Goal: Information Seeking & Learning: Check status

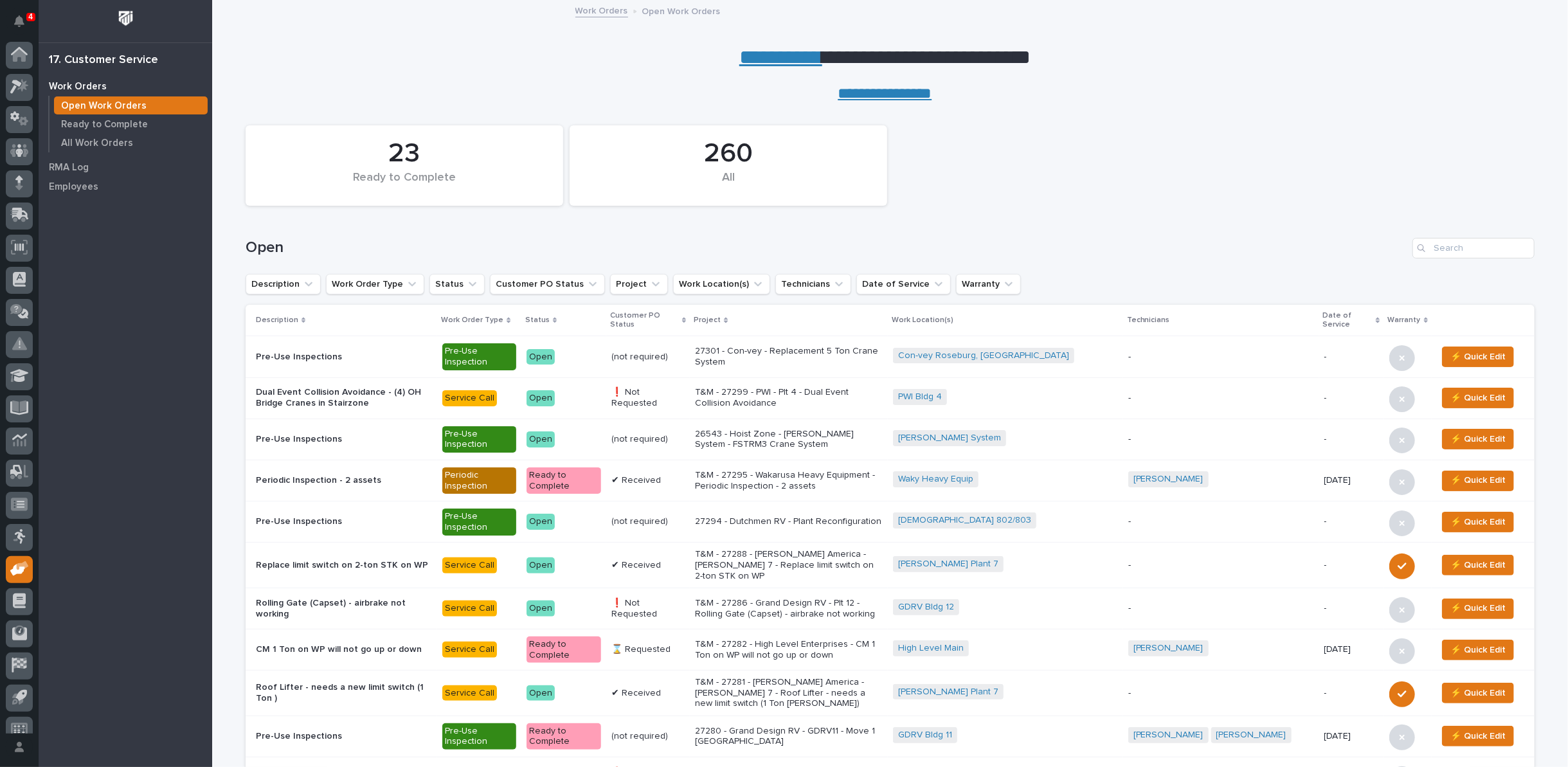
scroll to position [14, 0]
drag, startPoint x: 1443, startPoint y: 245, endPoint x: 1434, endPoint y: 243, distance: 9.2
click at [1440, 244] on input "Search" at bounding box center [1473, 248] width 122 height 21
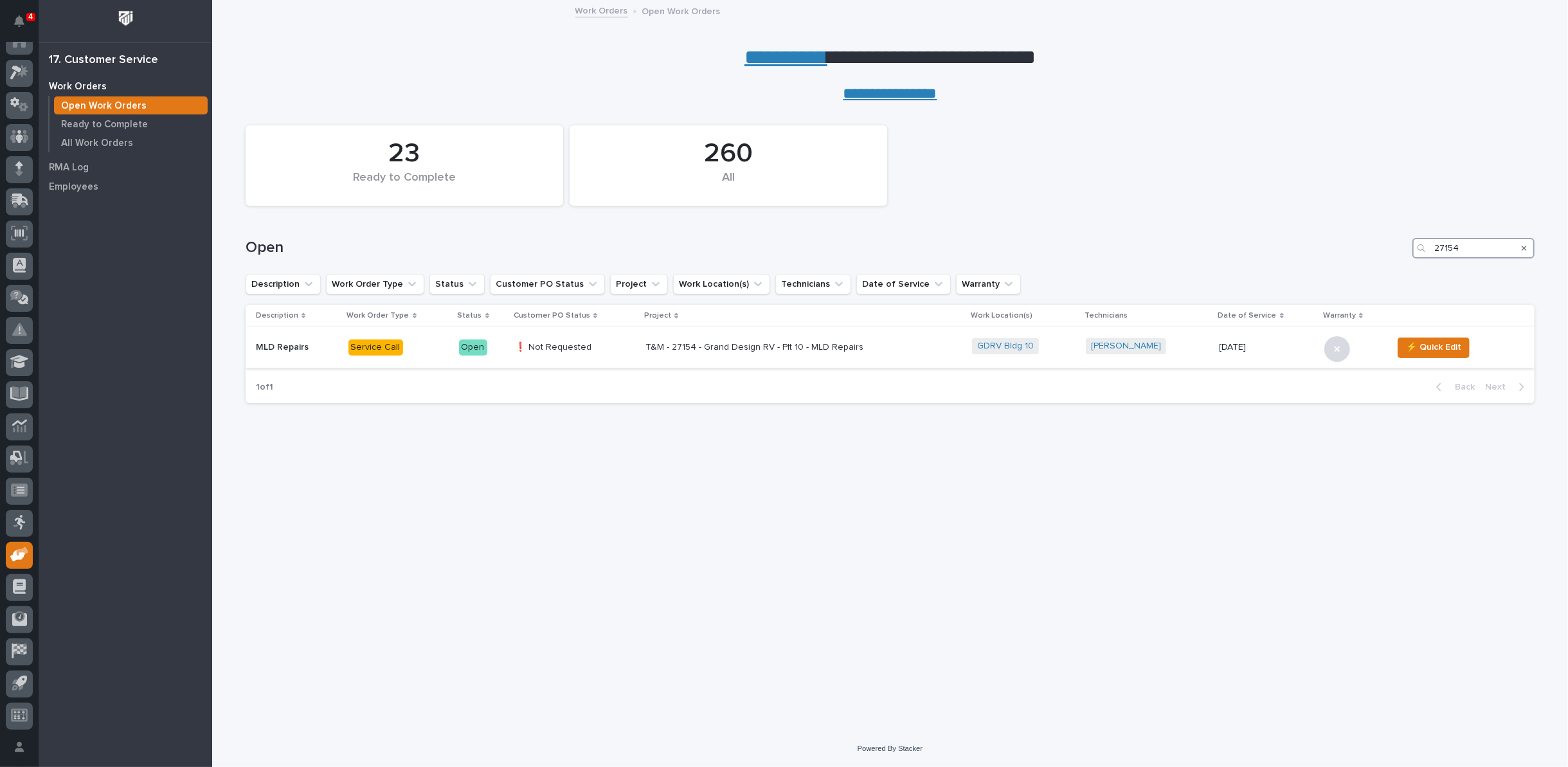
type input "27154"
click at [732, 350] on p "T&M - 27154 - Grand Design RV - Plt 10 - MLD Repairs" at bounding box center [758, 347] width 225 height 11
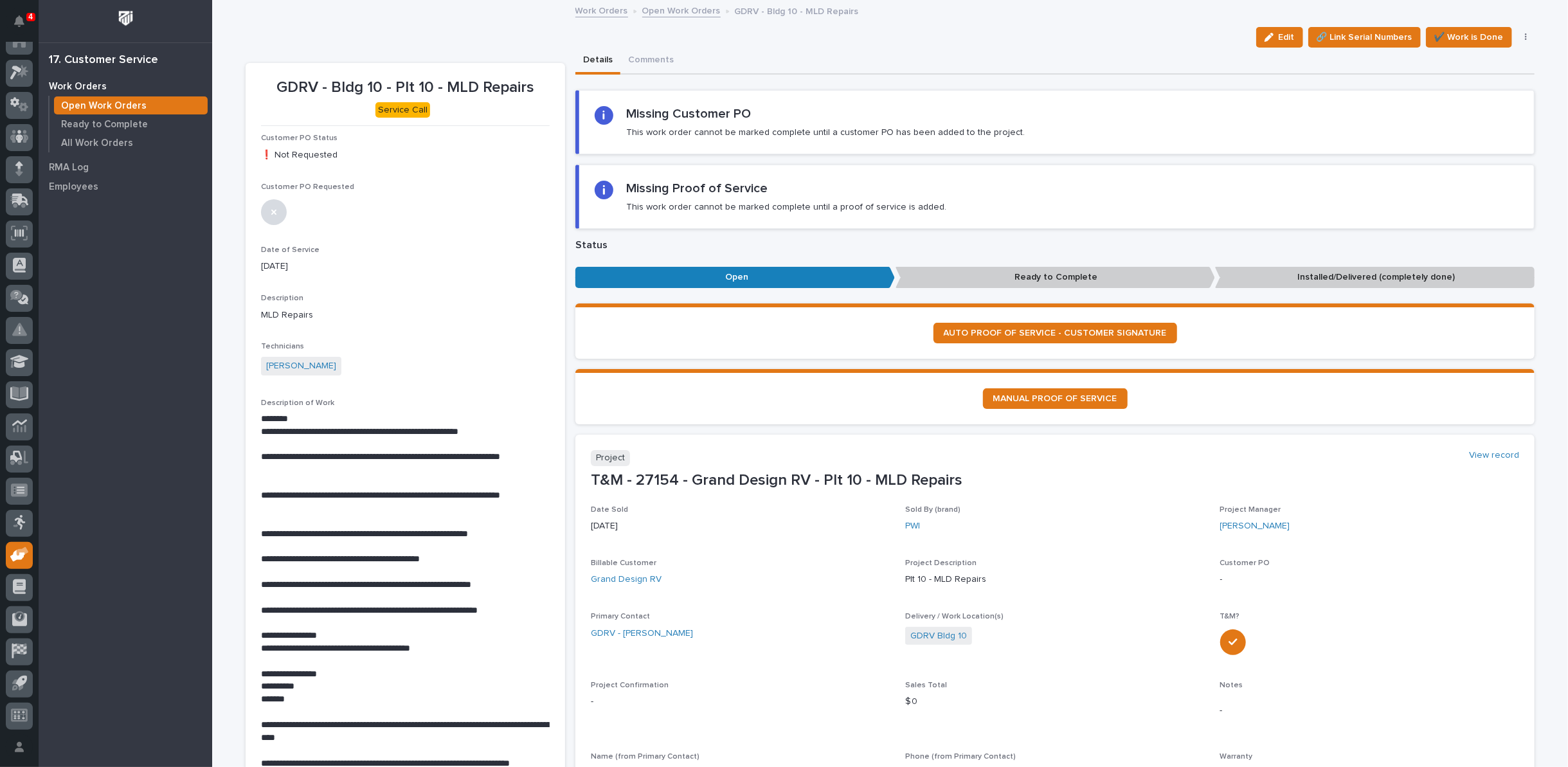
click at [657, 12] on link "Open Work Orders" at bounding box center [682, 10] width 79 height 15
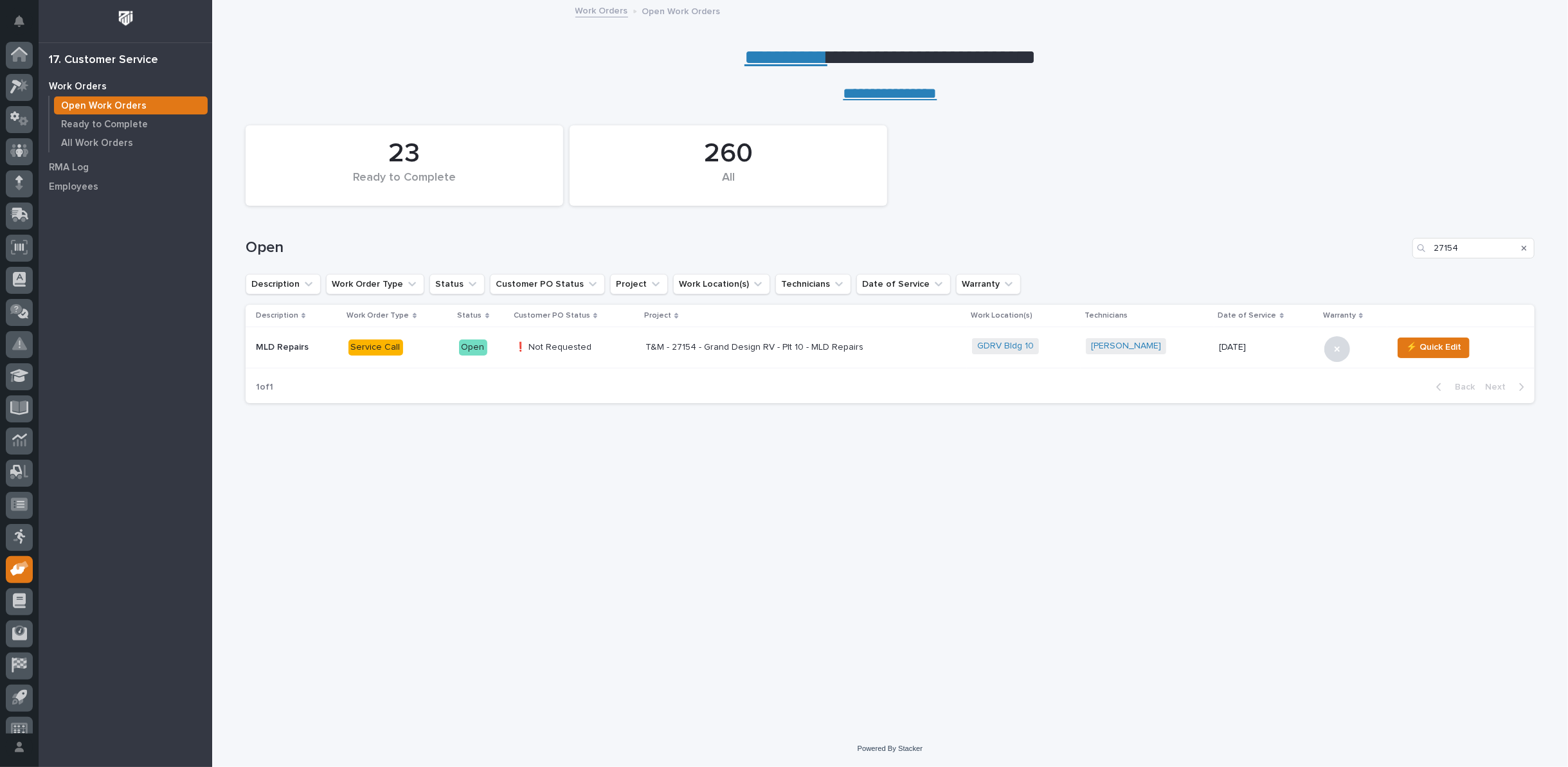
scroll to position [14, 0]
drag, startPoint x: 1474, startPoint y: 243, endPoint x: 1333, endPoint y: 242, distance: 141.0
click at [1348, 245] on div "Open 27154" at bounding box center [890, 248] width 1289 height 21
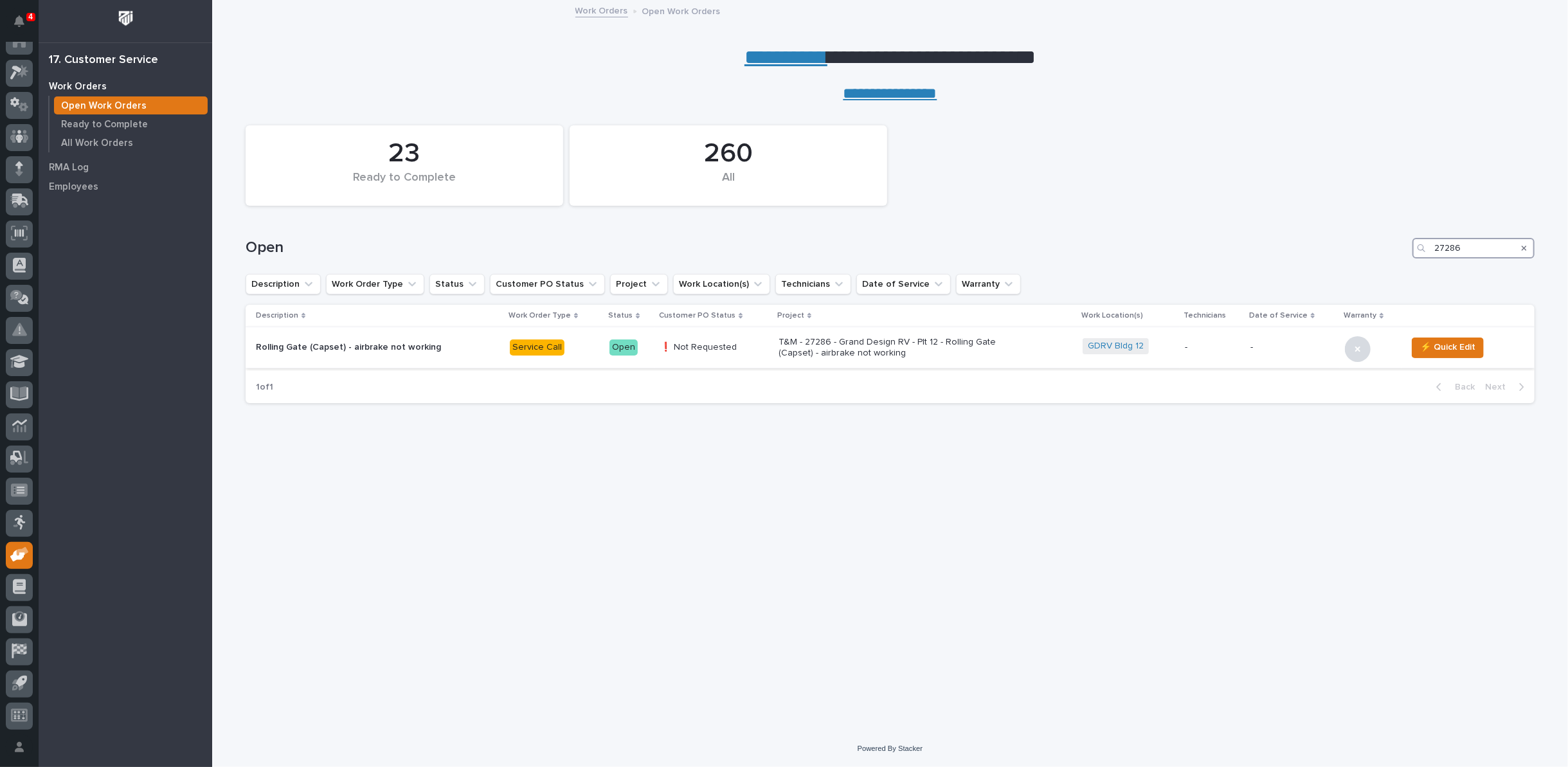
type input "27286"
click at [813, 346] on p "T&M - 27286 - Grand Design RV - Plt 12 - Rolling Gate (Capset) - airbrake not w…" at bounding box center [891, 348] width 225 height 22
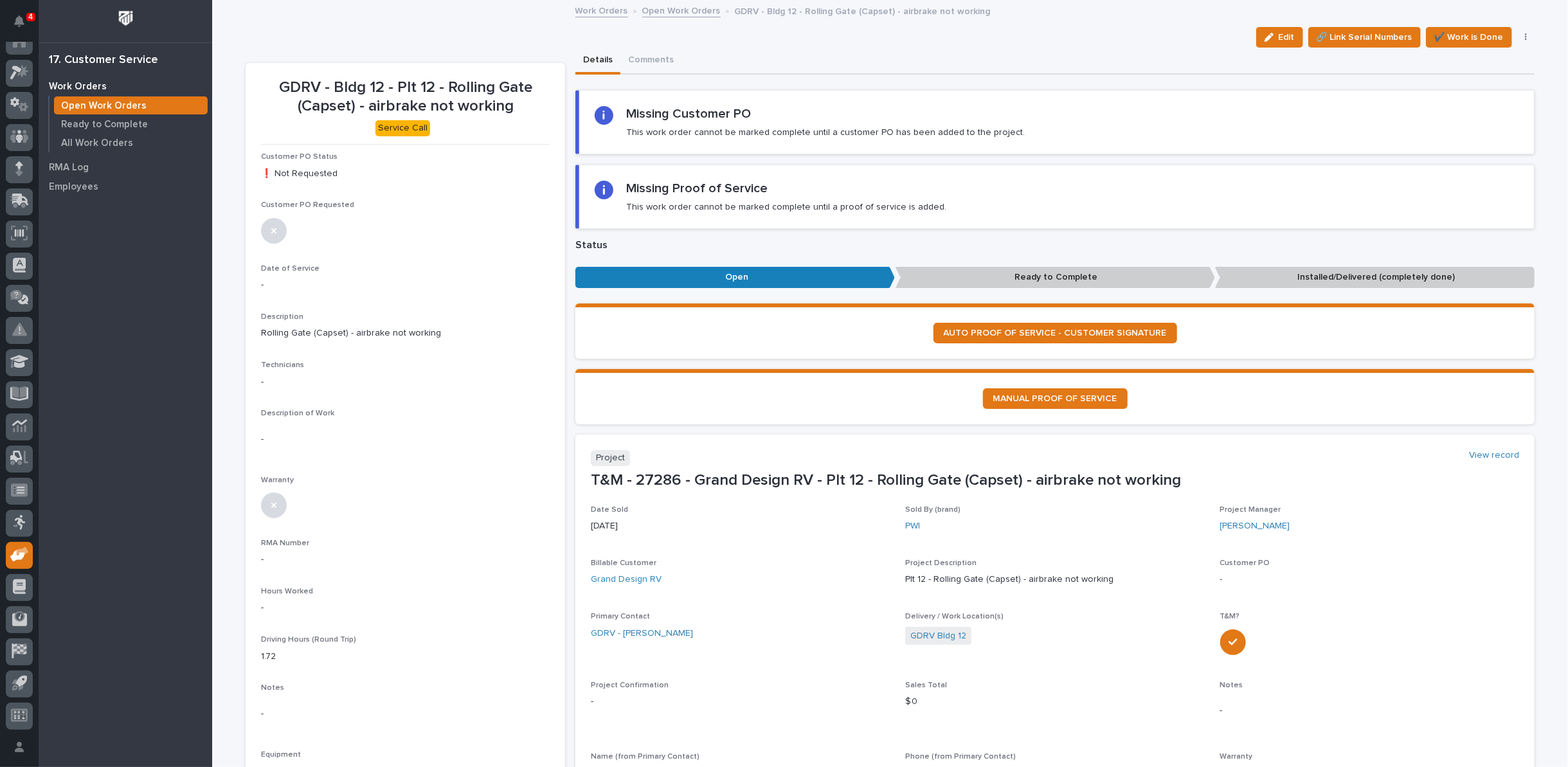
click at [671, 9] on link "Open Work Orders" at bounding box center [682, 10] width 79 height 15
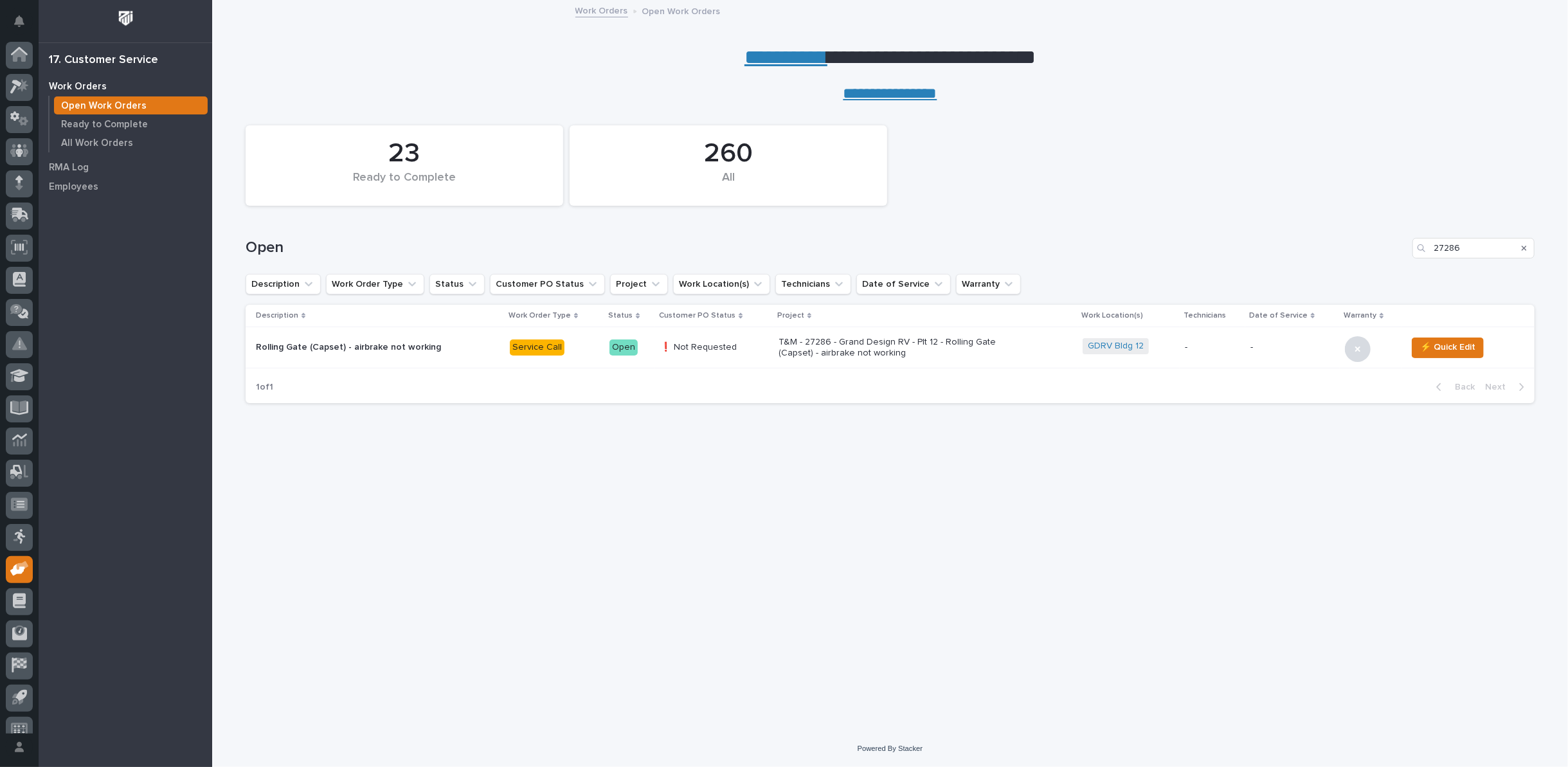
scroll to position [14, 0]
drag, startPoint x: 1462, startPoint y: 244, endPoint x: 1398, endPoint y: 233, distance: 64.9
click at [1398, 233] on div "Open 27286" at bounding box center [890, 243] width 1289 height 62
type input "27280"
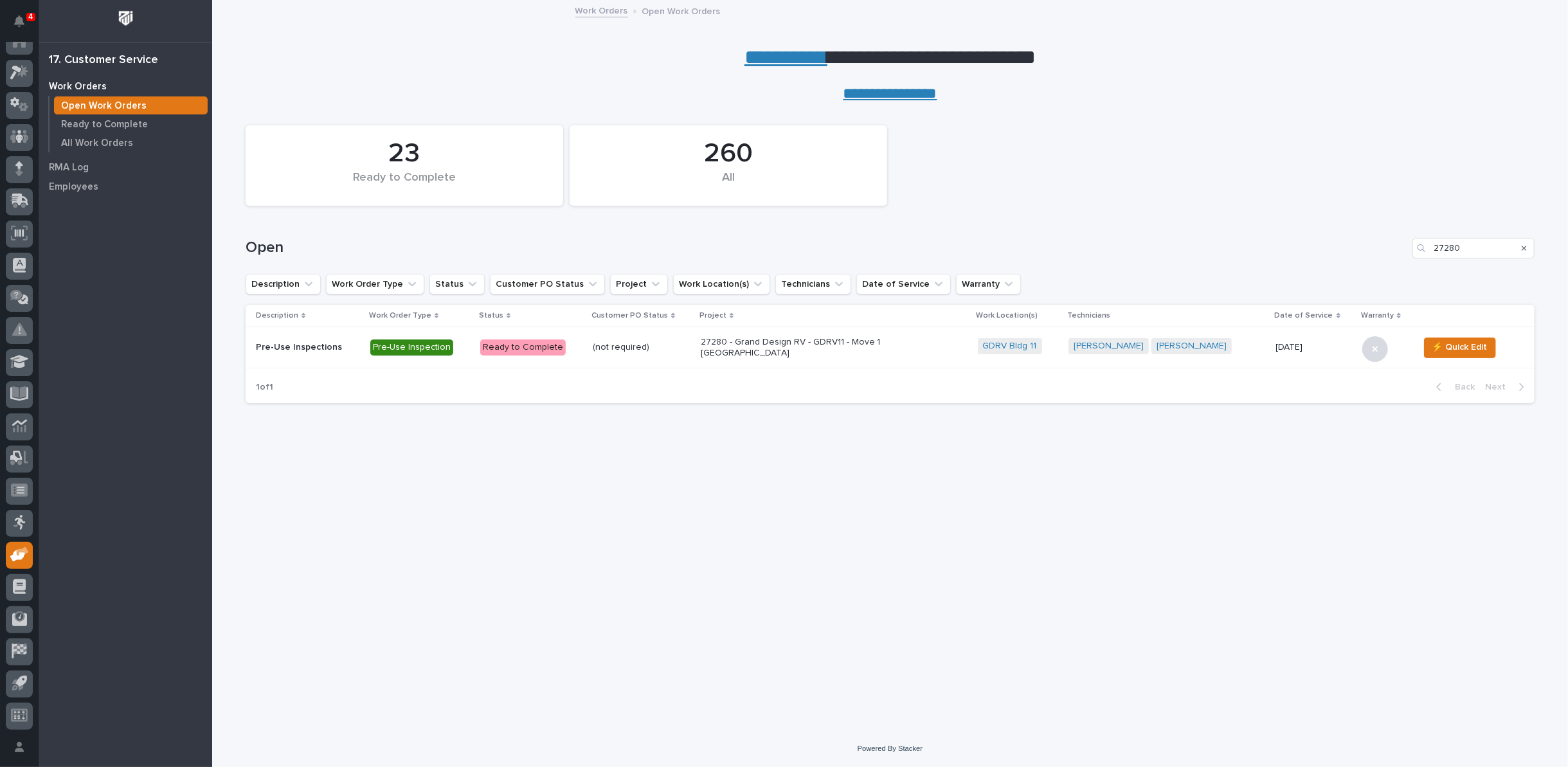
click at [778, 350] on p "27280 - Grand Design RV - GDRV11 - Move 1 [GEOGRAPHIC_DATA]" at bounding box center [813, 348] width 225 height 22
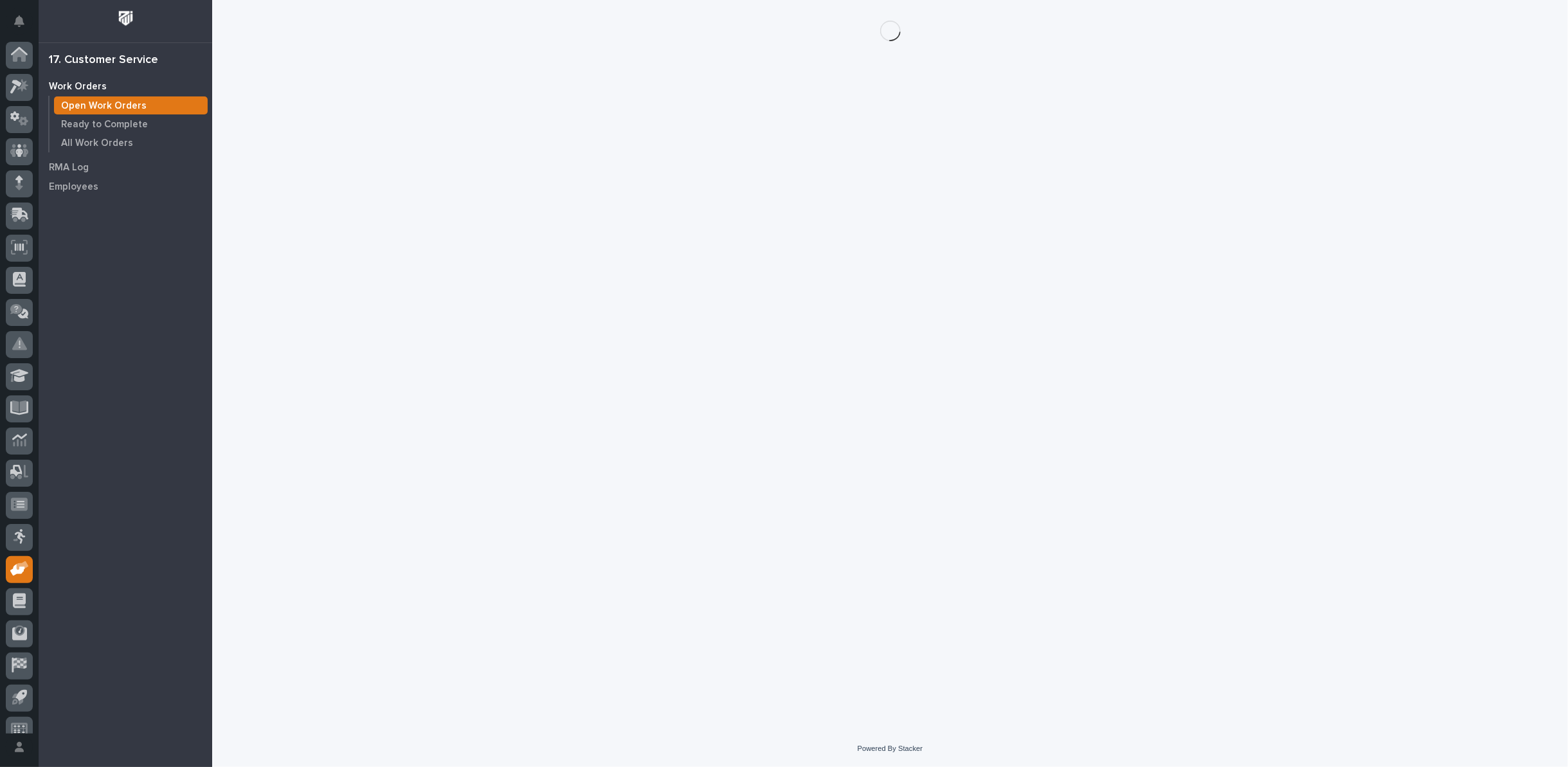
scroll to position [14, 0]
